Goal: Check status: Check status

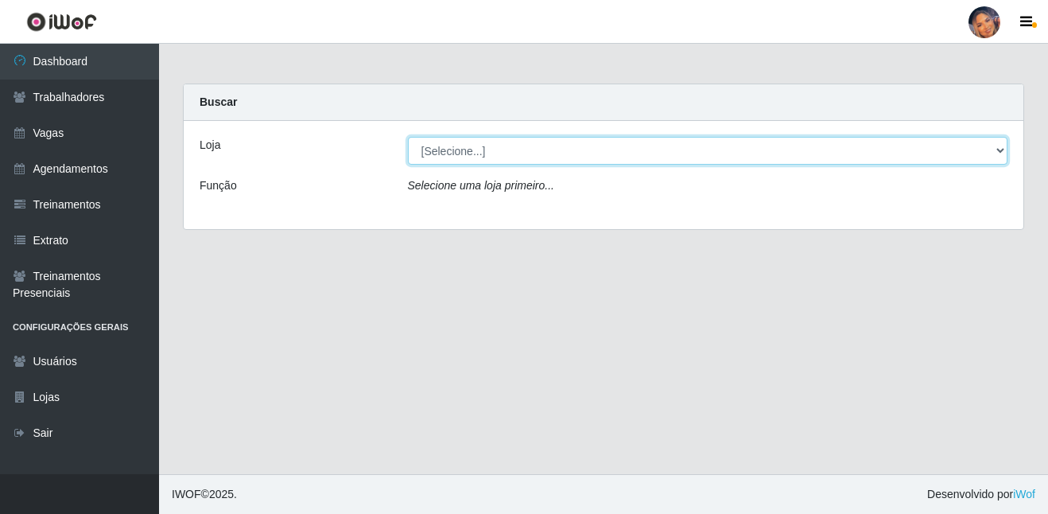
click at [692, 149] on select "[Selecione...] Supermercado Preço Bom" at bounding box center [708, 151] width 600 height 28
select select "169"
click at [408, 137] on select "[Selecione...] Supermercado Preço Bom" at bounding box center [708, 151] width 600 height 28
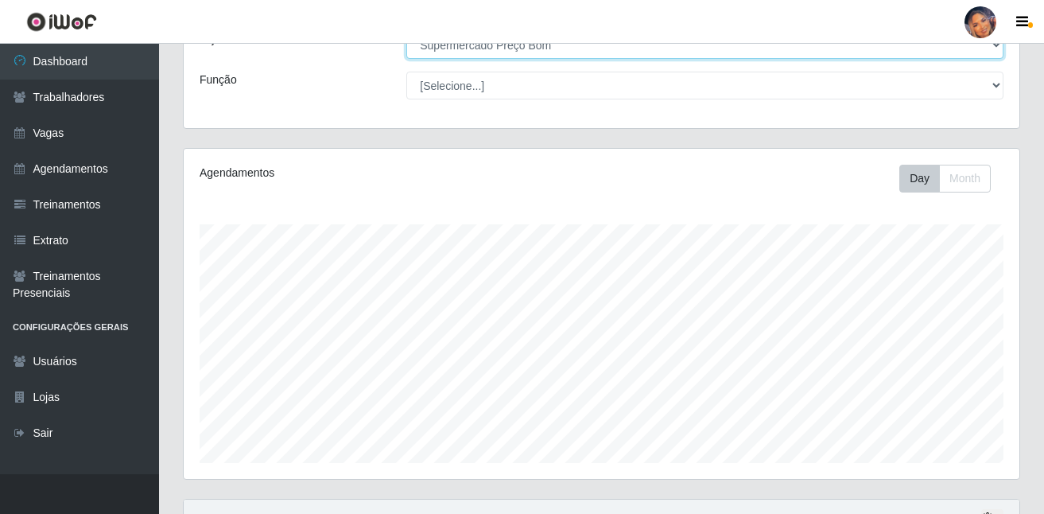
scroll to position [259, 0]
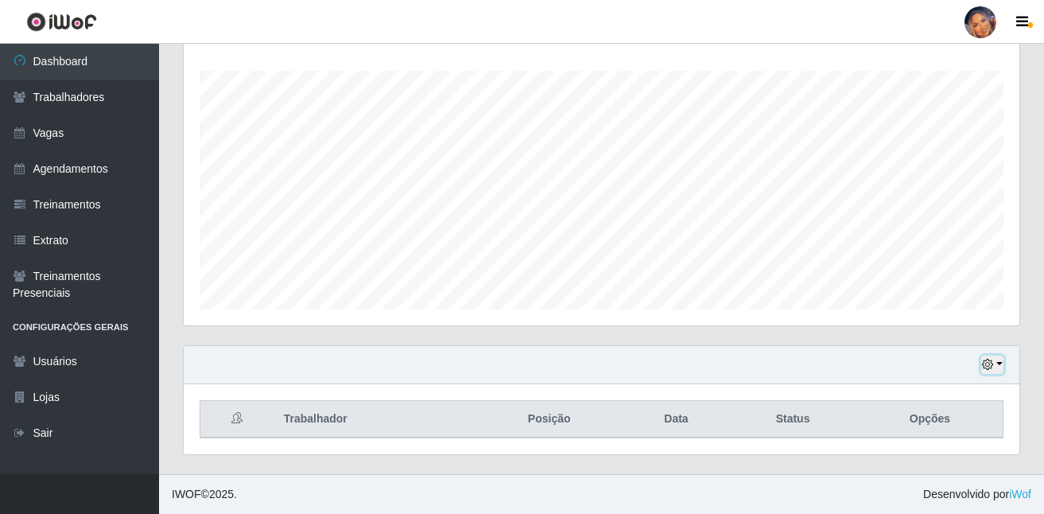
click at [995, 364] on button "button" at bounding box center [992, 364] width 22 height 18
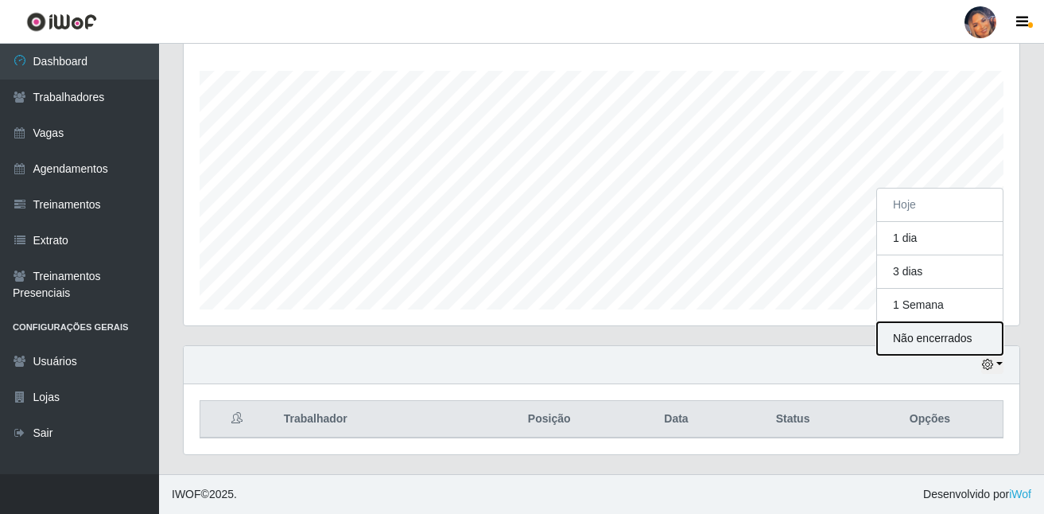
click at [919, 351] on button "Não encerrados" at bounding box center [940, 338] width 126 height 33
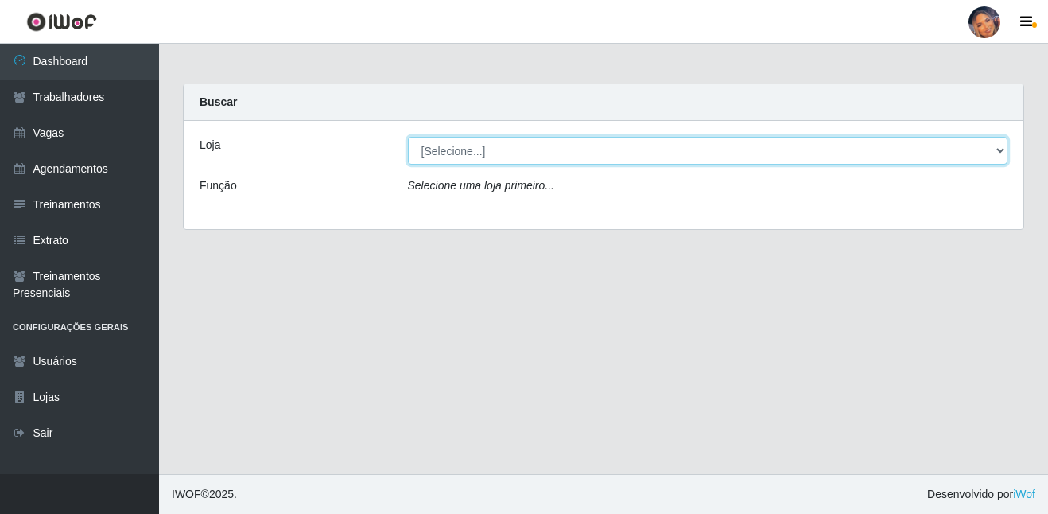
click at [737, 145] on select "[Selecione...] Supermercado Preço Bom" at bounding box center [708, 151] width 600 height 28
select select "169"
click at [408, 137] on select "[Selecione...] Supermercado Preço Bom" at bounding box center [708, 151] width 600 height 28
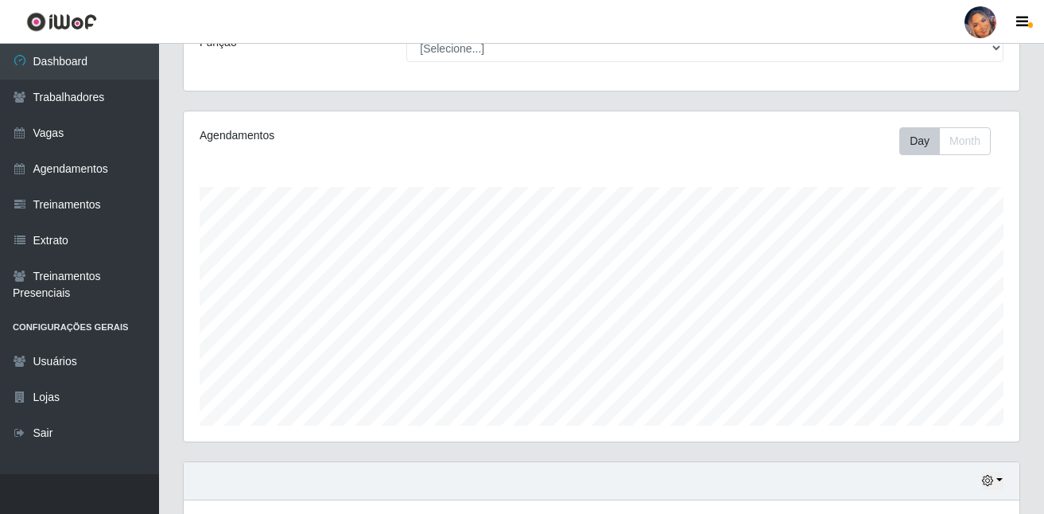
scroll to position [259, 0]
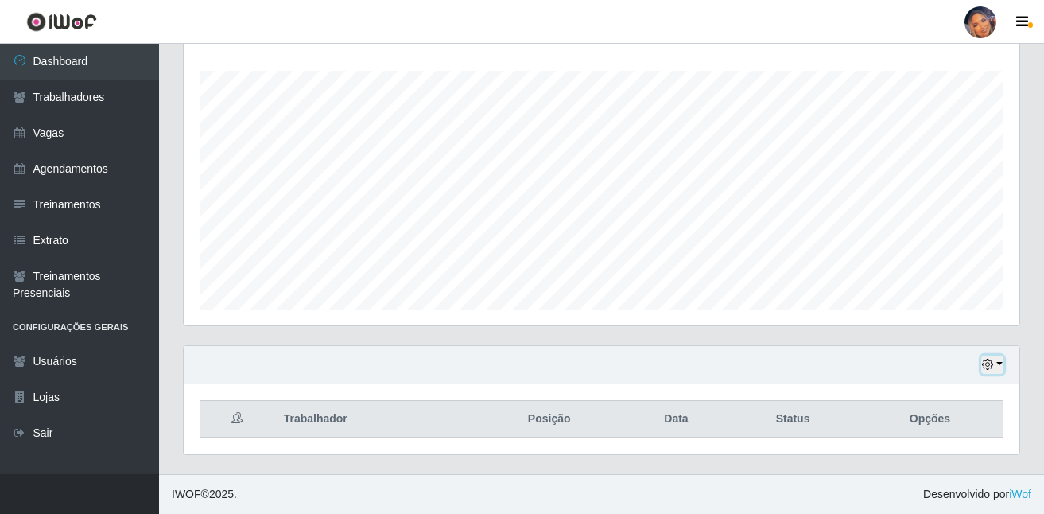
click at [993, 366] on icon "button" at bounding box center [987, 364] width 11 height 11
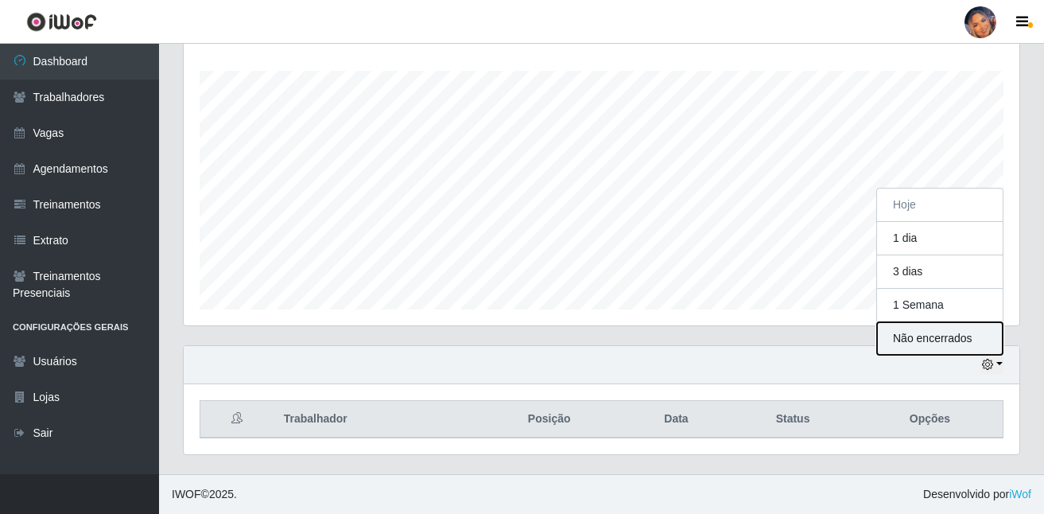
click at [946, 343] on button "Não encerrados" at bounding box center [940, 338] width 126 height 33
